Goal: Information Seeking & Learning: Learn about a topic

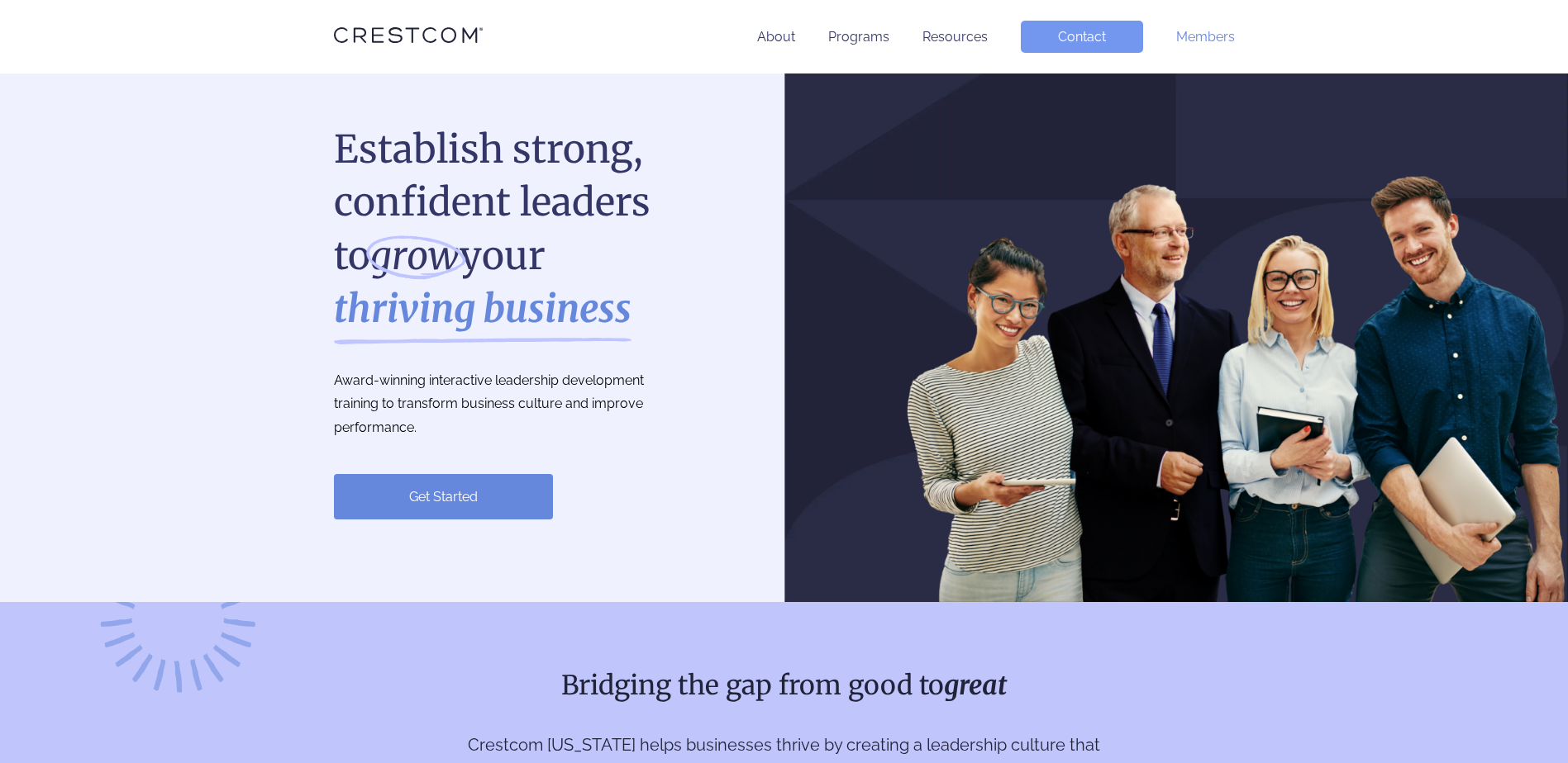
click at [1181, 38] on link "Members" at bounding box center [1205, 37] width 58 height 16
click at [764, 33] on link "About" at bounding box center [777, 37] width 38 height 16
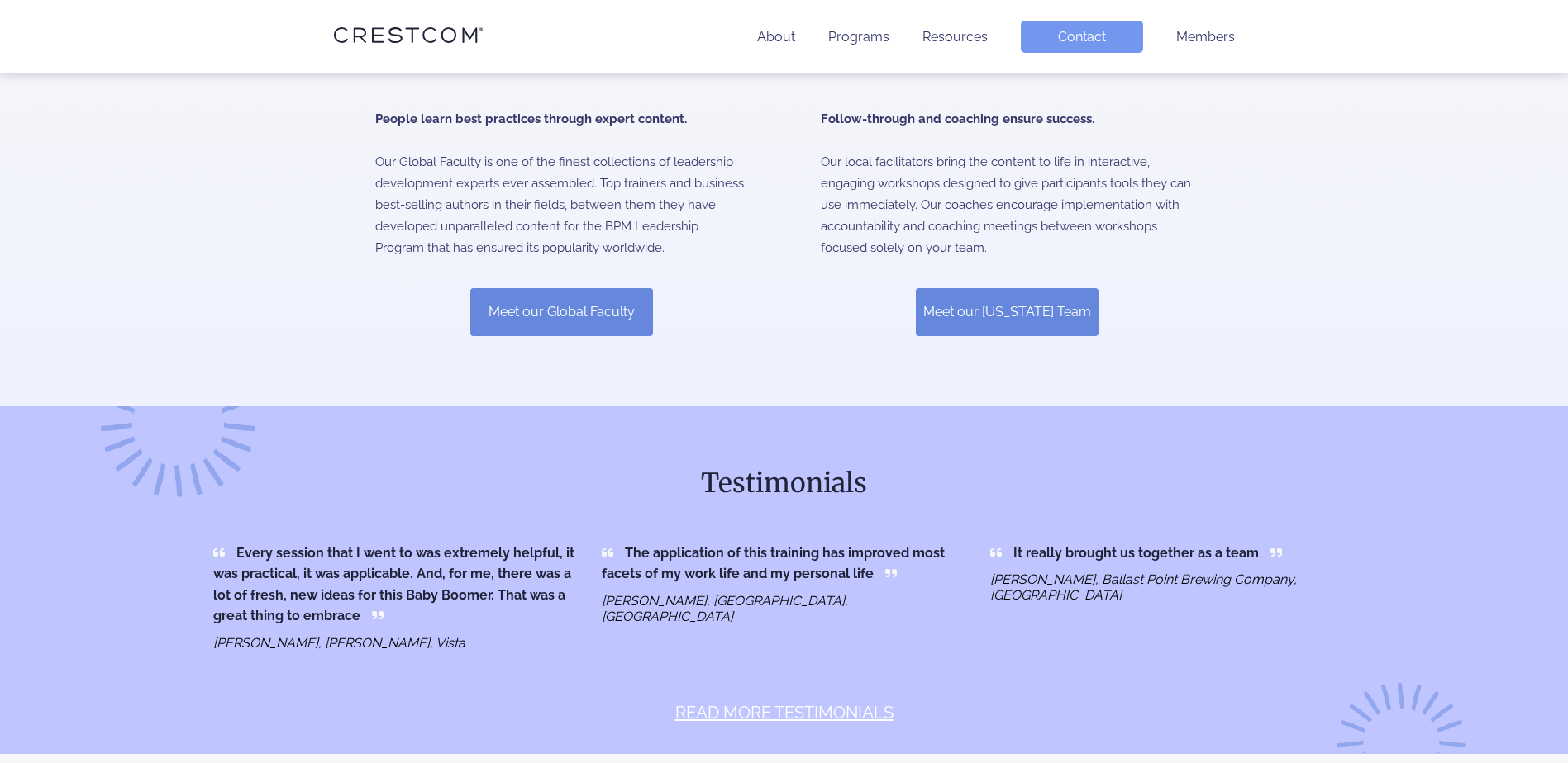
scroll to position [556, 0]
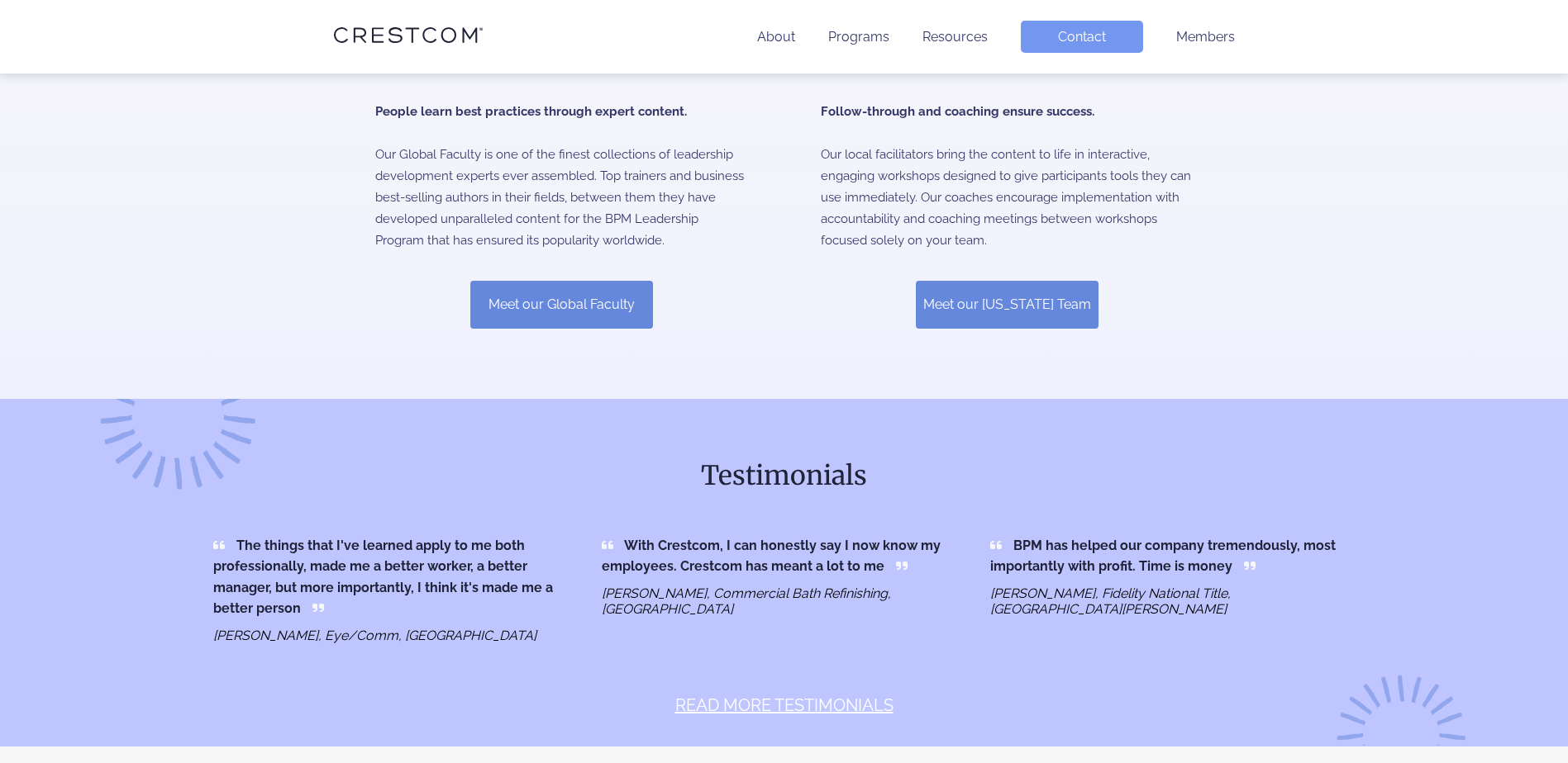
click at [201, 579] on div "The things that I've learned apply to me both professionally, made me a better …" at bounding box center [395, 590] width 388 height 133
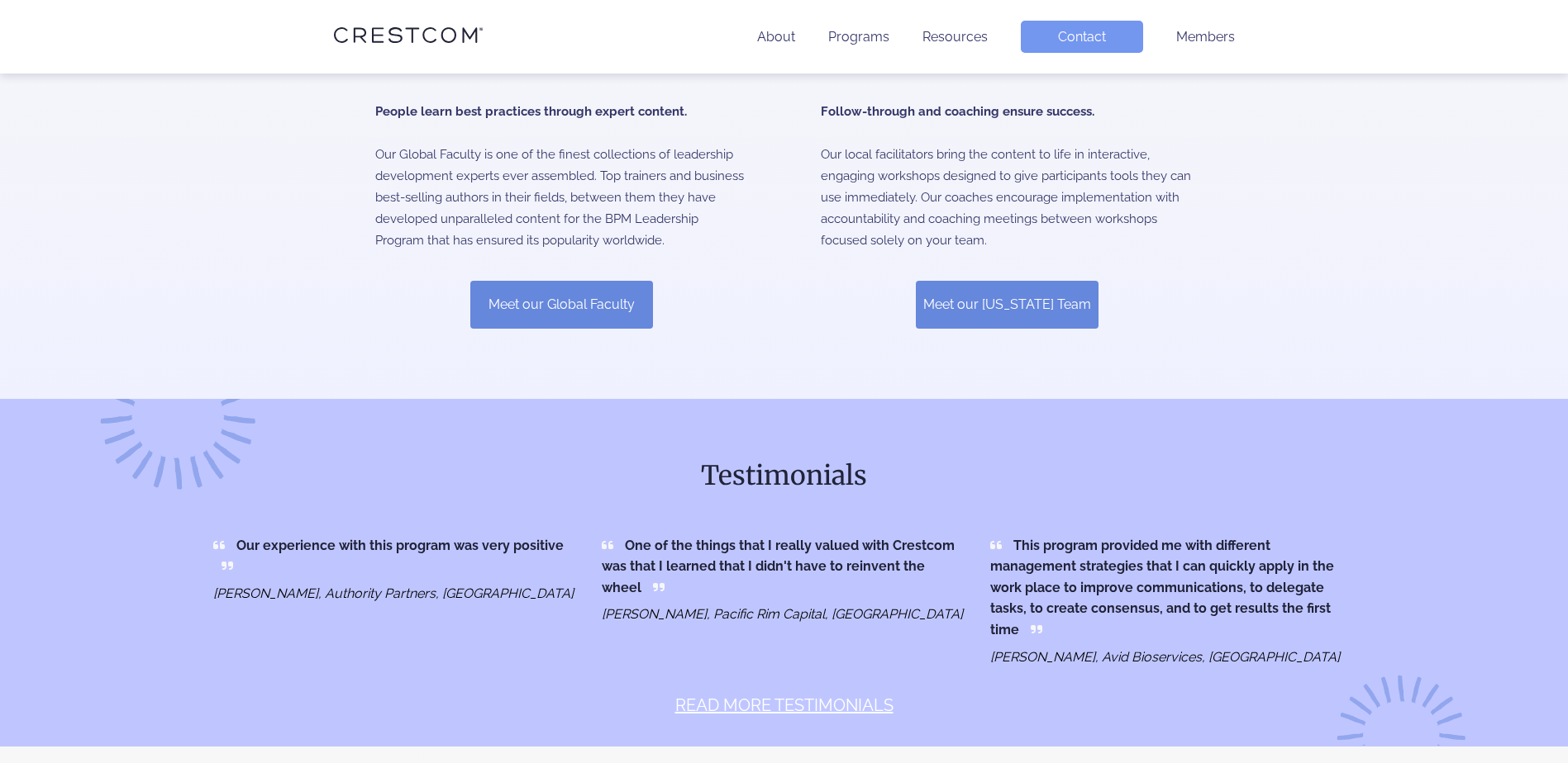
click at [756, 686] on link "READ MORE TESTIMONIALS" at bounding box center [784, 693] width 218 height 45
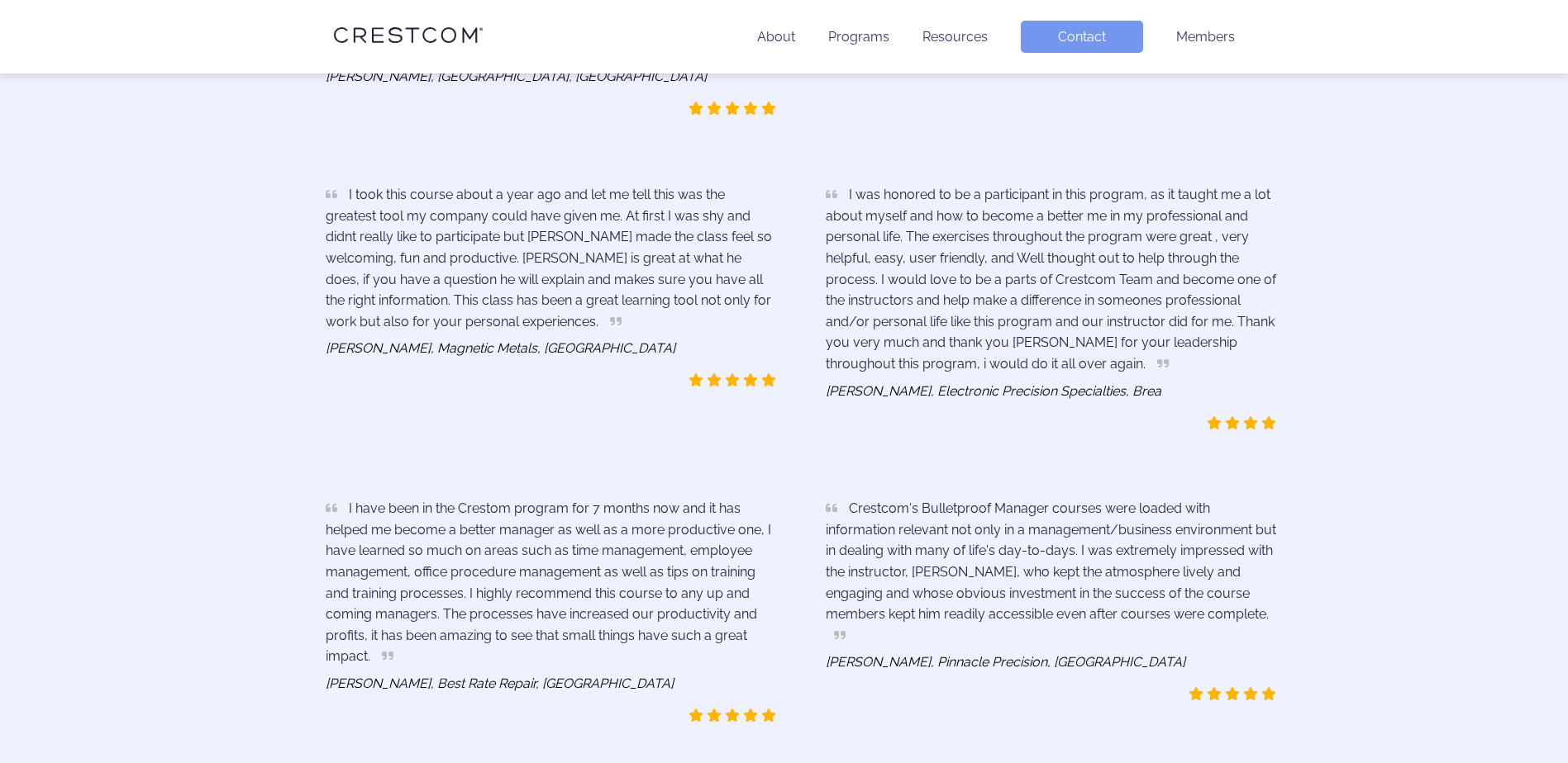
scroll to position [2604, 0]
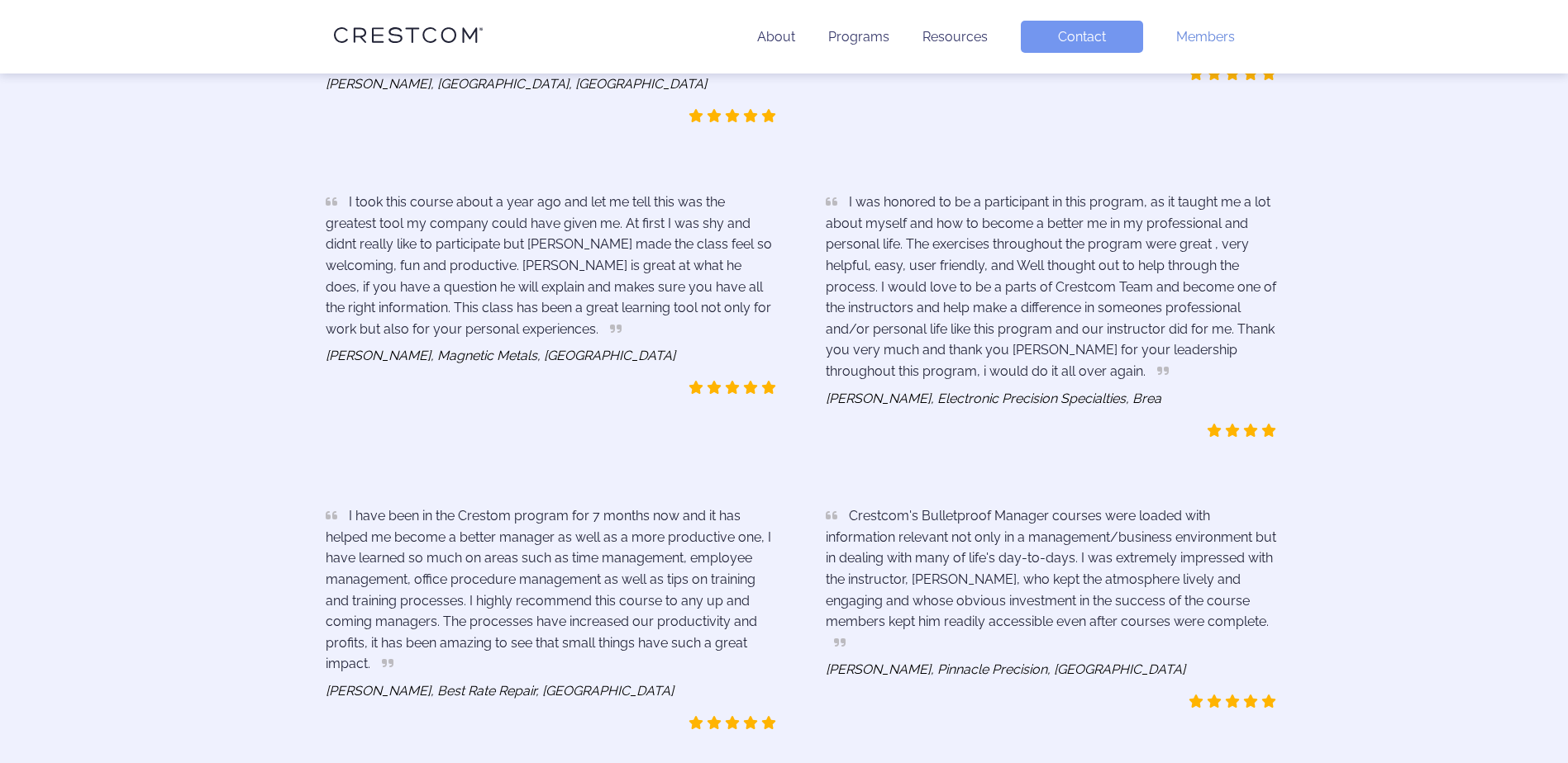
click at [1210, 37] on link "Members" at bounding box center [1205, 37] width 58 height 16
